Goal: Information Seeking & Learning: Learn about a topic

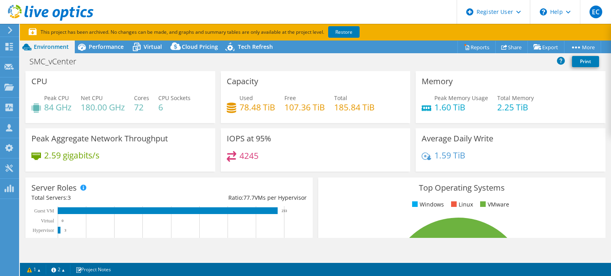
select select "USEast"
select select "USD"
radio input "true"
radio input "false"
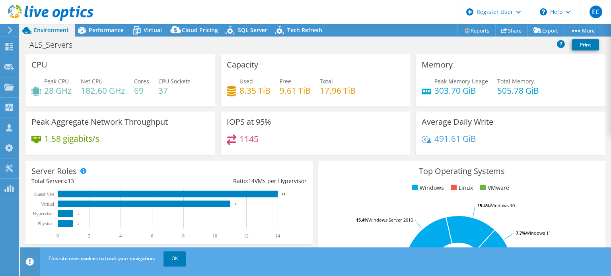
select select "USD"
click at [116, 31] on span "Performance" at bounding box center [106, 30] width 35 height 8
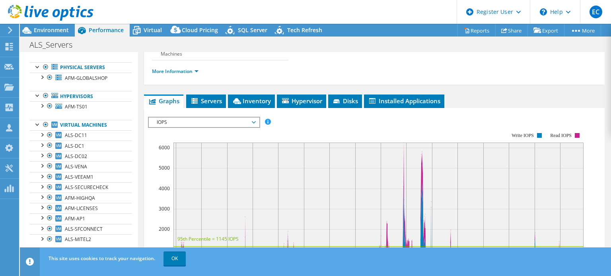
scroll to position [80, 0]
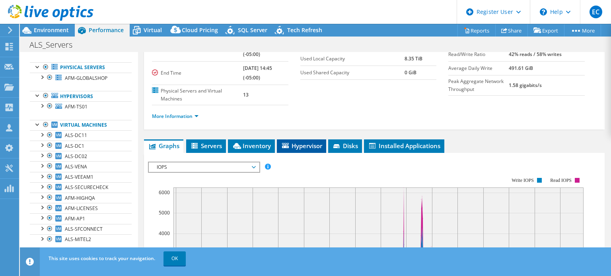
drag, startPoint x: 304, startPoint y: 139, endPoint x: 302, endPoint y: 144, distance: 5.2
click at [303, 140] on li "Hypervisor" at bounding box center [301, 147] width 49 height 14
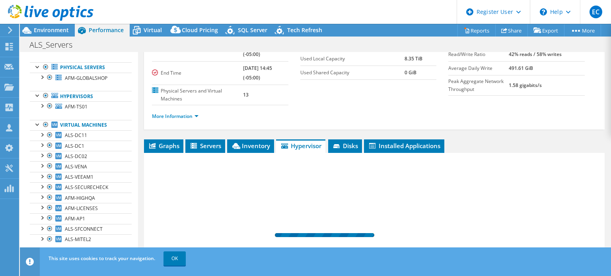
click at [302, 147] on span "Hypervisor" at bounding box center [300, 146] width 41 height 8
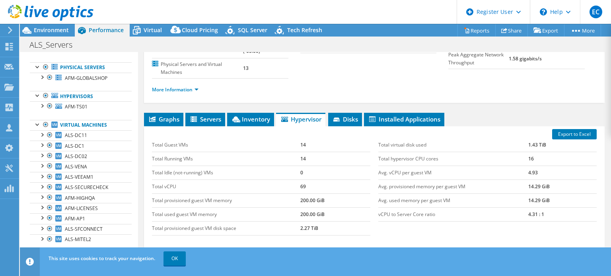
scroll to position [119, 0]
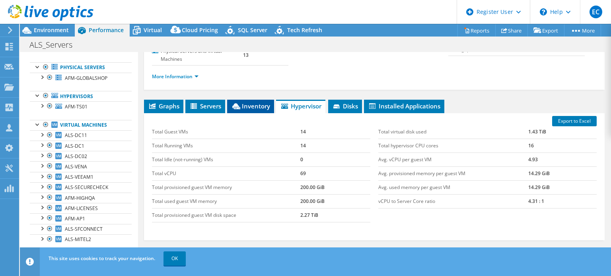
click at [271, 101] on li "Inventory" at bounding box center [250, 107] width 47 height 14
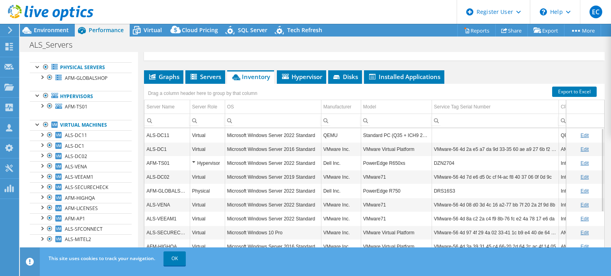
scroll to position [159, 0]
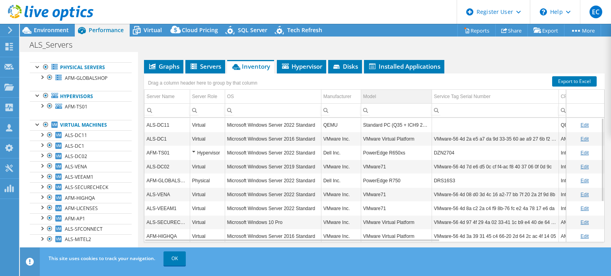
click at [384, 95] on td "Model" at bounding box center [396, 97] width 71 height 14
